Goal: Task Accomplishment & Management: Use online tool/utility

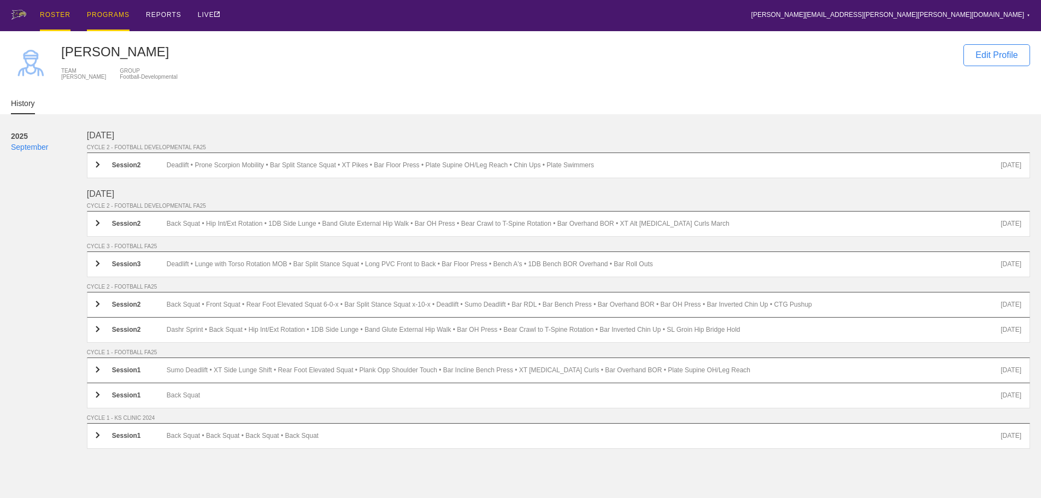
click at [91, 13] on div "PROGRAMS" at bounding box center [108, 15] width 43 height 31
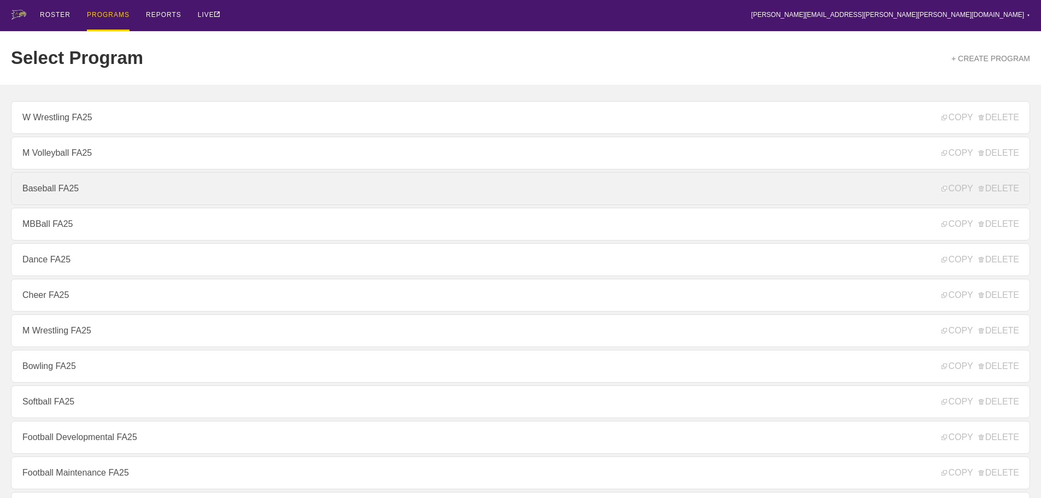
click at [52, 190] on link "Baseball FA25" at bounding box center [521, 188] width 1020 height 33
type textarea "x"
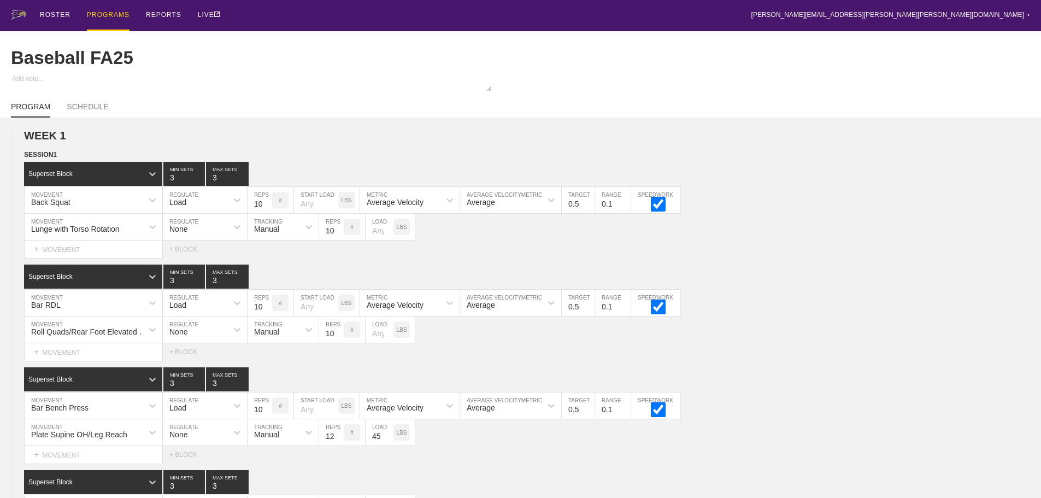
type input "3"
type input "16"
type input "1"
type input "45"
click at [713, 241] on div "Lunge with Torso Rotation MOVEMENT None REGULATE Manual TRACKING 10 REPS # LOAD…" at bounding box center [520, 227] width 1041 height 27
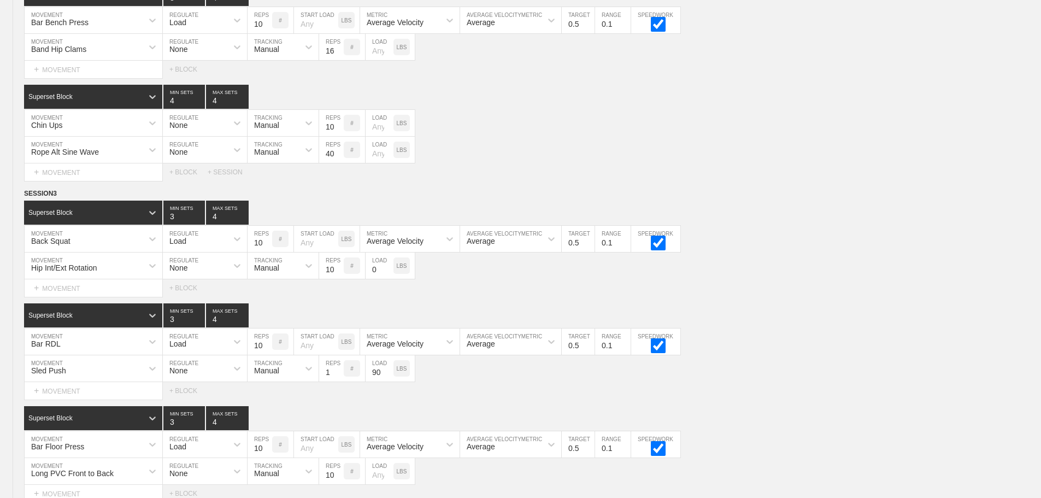
scroll to position [1758, 0]
